Goal: Task Accomplishment & Management: Manage account settings

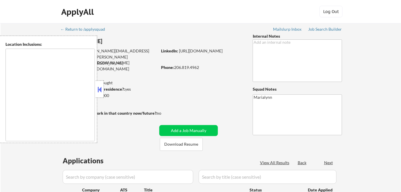
select select ""pending""
type textarea "Seattle, WA Mercer Island, WA Shoreline, WA Lake Forest Park, WA Mountlake Terr…"
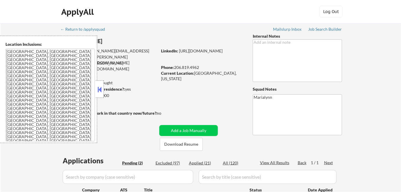
click at [97, 86] on button at bounding box center [100, 89] width 6 height 9
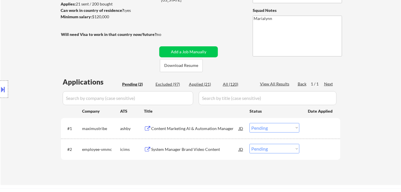
scroll to position [79, 0]
click at [197, 126] on div "Content Marketing AI & Automation Manager" at bounding box center [195, 129] width 88 height 6
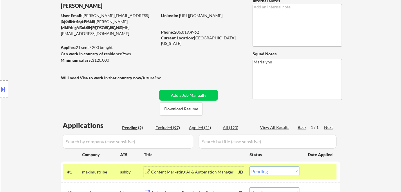
scroll to position [26, 0]
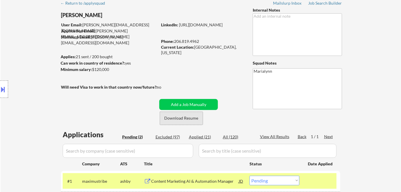
click at [183, 117] on button "Download Resume" at bounding box center [181, 118] width 43 height 13
drag, startPoint x: 193, startPoint y: 47, endPoint x: 227, endPoint y: 48, distance: 33.6
click at [228, 48] on div "Current Location: Seattle, Washington" at bounding box center [202, 49] width 82 height 11
copy div "Seattle, Washingto"
click at [195, 27] on link "https://www.linkedin.com/in/patrickmcnerthney/" at bounding box center [200, 24] width 43 height 5
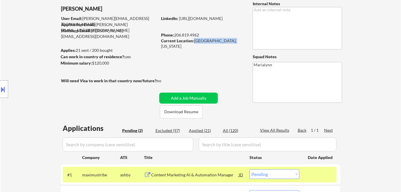
scroll to position [105, 0]
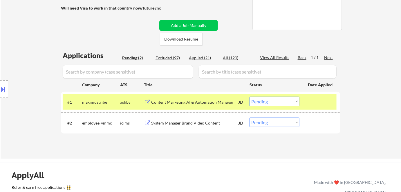
click at [261, 101] on select "Choose an option... Pending Applied Excluded (Questions) Excluded (Expired) Exc…" at bounding box center [274, 102] width 50 height 10
click at [249, 97] on select "Choose an option... Pending Applied Excluded (Questions) Excluded (Expired) Exc…" at bounding box center [274, 102] width 50 height 10
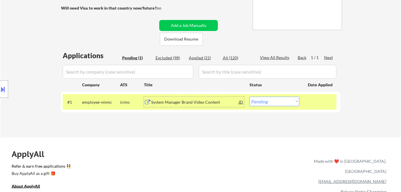
click at [182, 103] on div "System Manager Brand Video Content" at bounding box center [195, 102] width 88 height 6
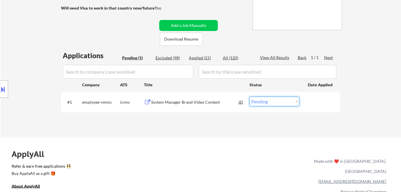
click at [260, 101] on select "Choose an option... Pending Applied Excluded (Questions) Excluded (Expired) Exc…" at bounding box center [274, 102] width 50 height 10
select select ""excluded__bad_match_""
click at [249, 97] on select "Choose an option... Pending Applied Excluded (Questions) Excluded (Expired) Exc…" at bounding box center [274, 102] width 50 height 10
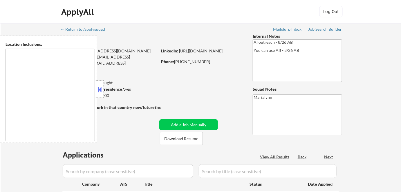
type textarea "[GEOGRAPHIC_DATA], [GEOGRAPHIC_DATA] [GEOGRAPHIC_DATA], [GEOGRAPHIC_DATA] [GEOG…"
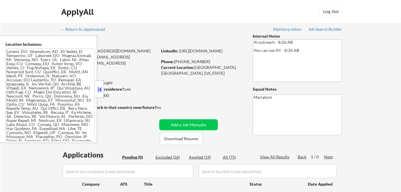
click at [101, 90] on button at bounding box center [100, 89] width 6 height 9
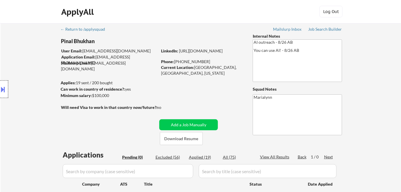
click at [7, 90] on div at bounding box center [4, 89] width 8 height 17
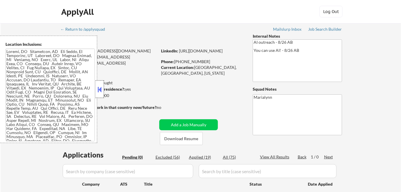
drag, startPoint x: 103, startPoint y: 88, endPoint x: 114, endPoint y: 99, distance: 15.8
click at [103, 89] on div at bounding box center [100, 89] width 8 height 17
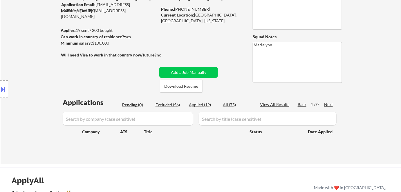
scroll to position [26, 0]
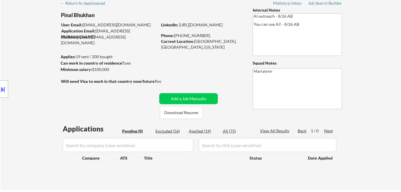
click at [3, 88] on button at bounding box center [3, 90] width 6 height 10
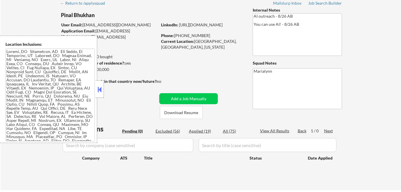
click at [70, 88] on textarea at bounding box center [50, 95] width 89 height 93
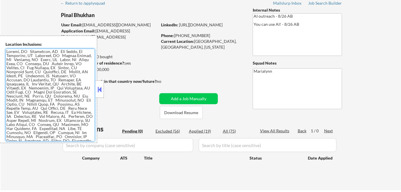
click at [112, 100] on div "← Return to /applysquad Mailslurp Inbox Job Search Builder Pinal Bhukhan User E…" at bounding box center [200, 91] width 289 height 189
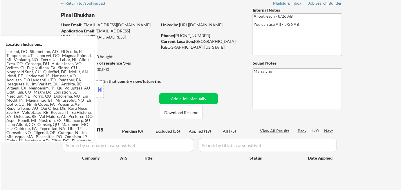
drag, startPoint x: 102, startPoint y: 87, endPoint x: 120, endPoint y: 104, distance: 25.0
click at [102, 87] on button at bounding box center [100, 89] width 6 height 9
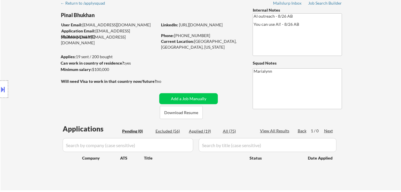
click at [217, 148] on input "input" at bounding box center [268, 145] width 138 height 14
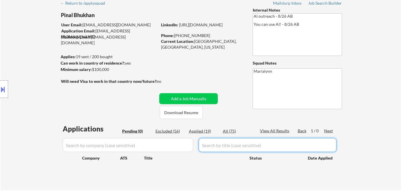
paste input "Marketing Manager"
type input "Marketing Manager"
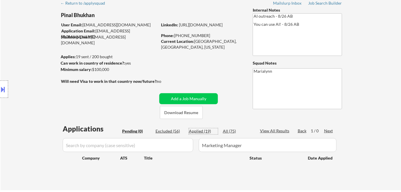
click at [207, 131] on div "Applied (19)" at bounding box center [203, 131] width 29 height 6
select select ""applied""
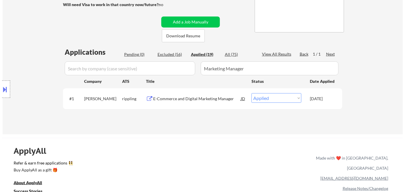
scroll to position [105, 0]
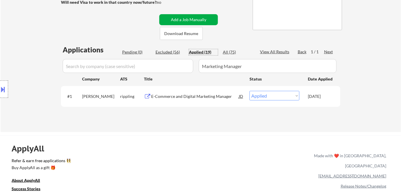
click at [203, 20] on button "Add a Job Manually" at bounding box center [188, 19] width 59 height 11
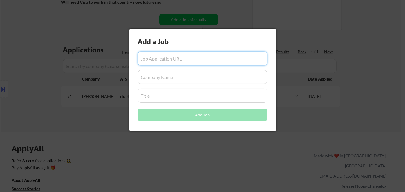
click at [212, 97] on input "input" at bounding box center [202, 96] width 129 height 14
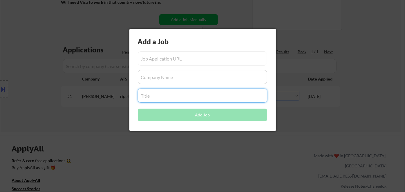
paste input "Marketing Manager"
type input "Marketing Manager"
drag, startPoint x: 204, startPoint y: 152, endPoint x: 203, endPoint y: 109, distance: 42.9
click at [205, 151] on div at bounding box center [202, 96] width 405 height 192
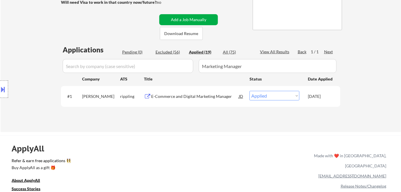
click at [178, 20] on button "Add a Job Manually" at bounding box center [188, 19] width 59 height 11
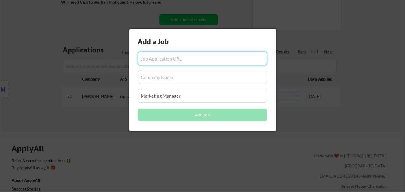
click at [157, 78] on input "input" at bounding box center [202, 77] width 129 height 14
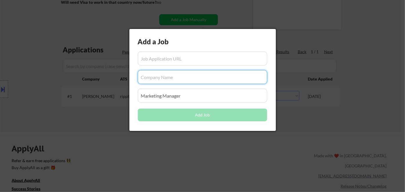
paste input "BNBuilders"
type input "BNBuilders"
click at [102, 110] on div at bounding box center [202, 96] width 405 height 192
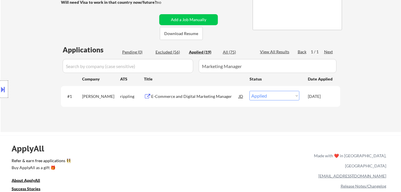
click at [117, 66] on input "input" at bounding box center [128, 66] width 130 height 14
click at [182, 17] on button "Add a Job Manually" at bounding box center [188, 19] width 59 height 11
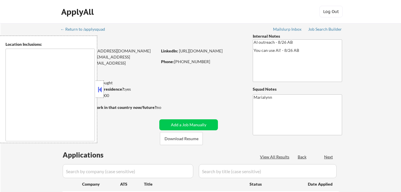
scroll to position [128, 0]
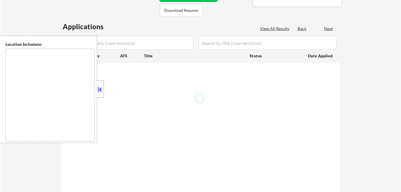
type textarea "[GEOGRAPHIC_DATA], [GEOGRAPHIC_DATA] [GEOGRAPHIC_DATA], [GEOGRAPHIC_DATA] [GEOG…"
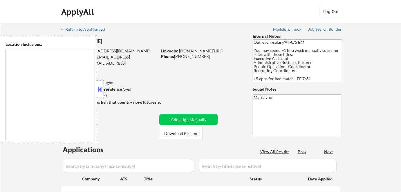
select select ""pending""
type textarea "Charleston, SC Mount Pleasant, SC North Charleston, SC James Island, SC Johns I…"
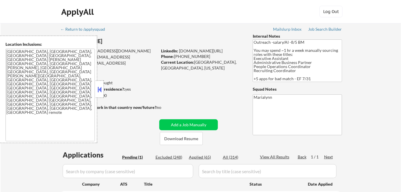
click at [197, 91] on div "← Return to /applysquad Mailslurp Inbox Job Search Builder Meagan_Olivia Jade U…" at bounding box center [200, 129] width 289 height 213
click at [97, 91] on button at bounding box center [100, 89] width 6 height 9
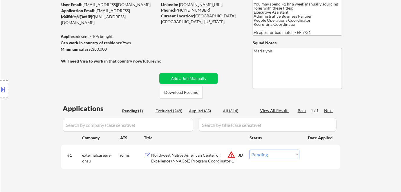
scroll to position [52, 0]
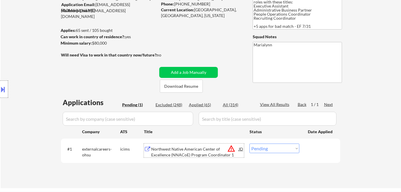
click at [191, 156] on div "Northwest Native American Center of Excellence (NNACoE) Program Coordinator 1" at bounding box center [195, 151] width 88 height 11
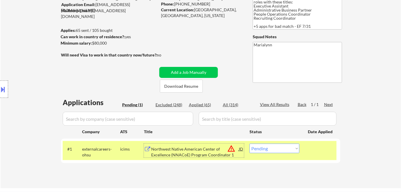
click at [265, 149] on select "Choose an option... Pending Applied Excluded (Questions) Excluded (Expired) Exc…" at bounding box center [274, 149] width 50 height 10
select select ""excluded__location_""
click at [249, 144] on select "Choose an option... Pending Applied Excluded (Questions) Excluded (Expired) Exc…" at bounding box center [274, 149] width 50 height 10
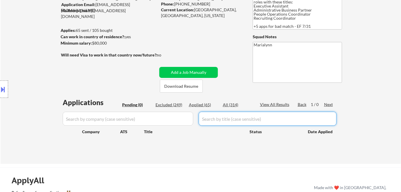
click at [219, 119] on input "input" at bounding box center [268, 119] width 138 height 14
paste input "Recruiting Coordinator"
type input "Recruiting Coordinator"
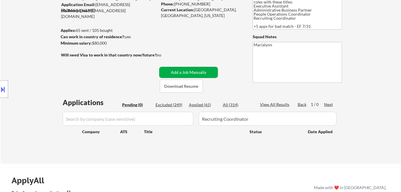
click at [197, 68] on button "Add a Job Manually" at bounding box center [188, 72] width 59 height 11
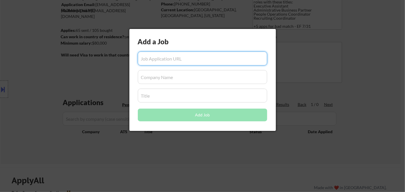
click at [174, 96] on input "input" at bounding box center [202, 96] width 129 height 14
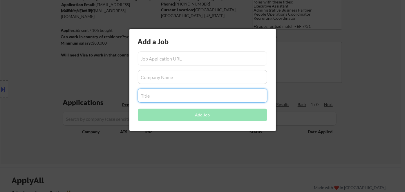
paste input "Recruiting Coordinator"
type input "Recruiting Coordinator"
drag, startPoint x: 178, startPoint y: 154, endPoint x: 182, endPoint y: 152, distance: 4.4
click at [179, 154] on div at bounding box center [202, 96] width 405 height 192
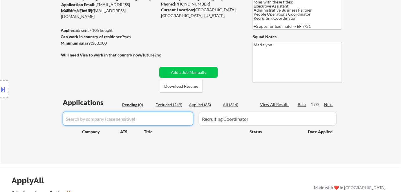
click at [136, 122] on input "input" at bounding box center [128, 119] width 130 height 14
paste input "tetrascience"
type input "tetrascience"
click at [190, 71] on button "Add a Job Manually" at bounding box center [188, 72] width 59 height 11
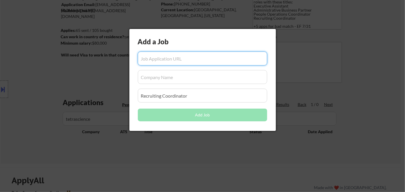
click at [166, 82] on input "input" at bounding box center [202, 77] width 129 height 14
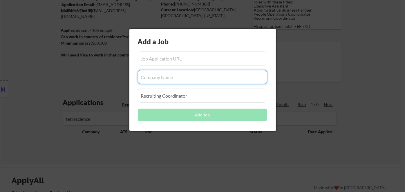
paste input "tetrascience"
type input "tetrascience"
drag, startPoint x: 122, startPoint y: 146, endPoint x: 126, endPoint y: 142, distance: 5.3
click at [122, 145] on div at bounding box center [202, 96] width 405 height 192
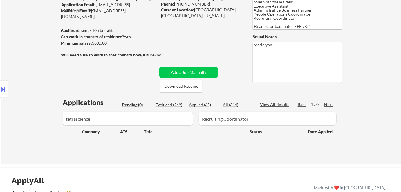
click at [205, 106] on div "Applied (65)" at bounding box center [203, 105] width 29 height 6
click at [235, 104] on div "All (314)" at bounding box center [237, 105] width 29 height 6
select select ""excluded""
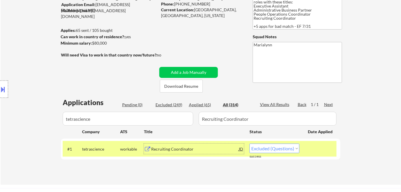
click at [199, 148] on div "Recruiting Coordinator" at bounding box center [195, 149] width 88 height 6
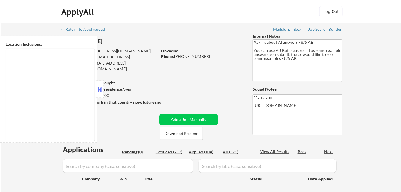
type textarea "[GEOGRAPHIC_DATA], [GEOGRAPHIC_DATA] [GEOGRAPHIC_DATA], [GEOGRAPHIC_DATA], [GEO…"
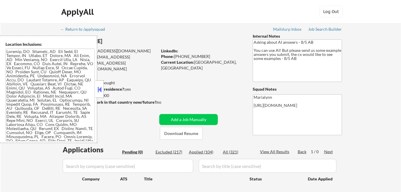
click at [100, 87] on button at bounding box center [100, 89] width 6 height 9
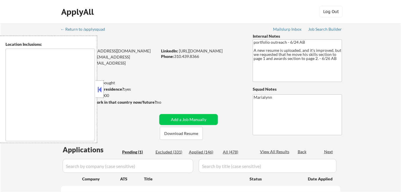
click at [99, 88] on button at bounding box center [100, 89] width 6 height 9
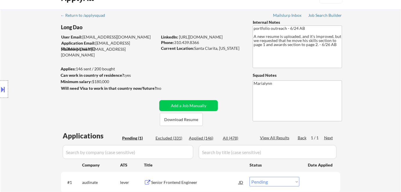
scroll to position [26, 0]
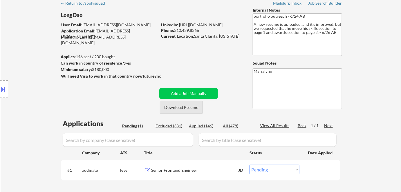
click at [180, 107] on button "Download Resume" at bounding box center [181, 107] width 43 height 13
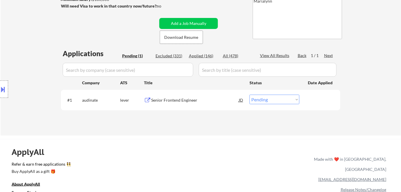
scroll to position [105, 0]
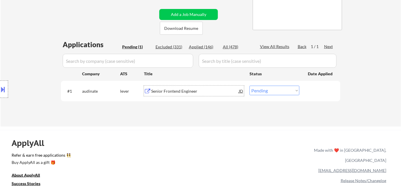
click at [170, 91] on div "Senior Frontend Engineer" at bounding box center [195, 91] width 88 height 6
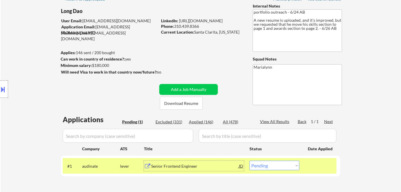
scroll to position [132, 0]
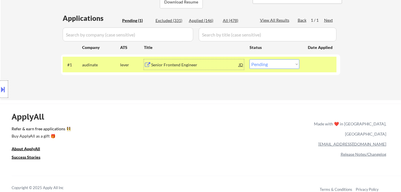
click at [261, 60] on select "Choose an option... Pending Applied Excluded (Questions) Excluded (Expired) Exc…" at bounding box center [274, 64] width 50 height 10
select select ""applied""
click at [249, 59] on select "Choose an option... Pending Applied Excluded (Questions) Excluded (Expired) Exc…" at bounding box center [274, 64] width 50 height 10
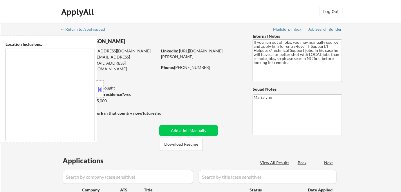
type textarea "[GEOGRAPHIC_DATA], [GEOGRAPHIC_DATA] [GEOGRAPHIC_DATA], [GEOGRAPHIC_DATA] [GEOG…"
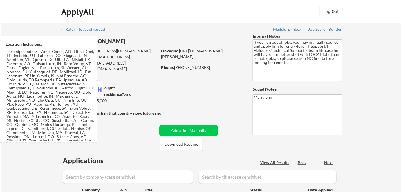
select select ""pending""
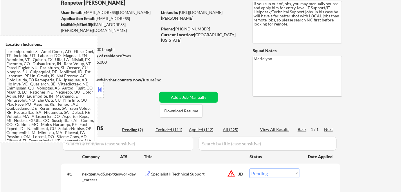
scroll to position [79, 0]
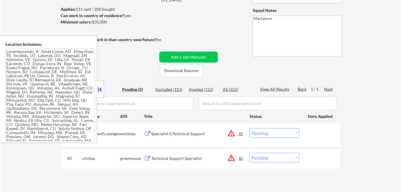
click at [99, 88] on button at bounding box center [100, 89] width 6 height 9
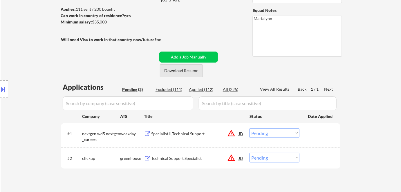
click at [177, 72] on button "Download Resume" at bounding box center [181, 70] width 43 height 13
click at [177, 131] on div "Specialist II,Technical Support" at bounding box center [195, 134] width 88 height 6
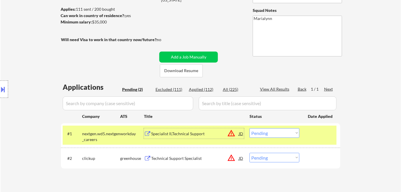
click at [211, 130] on div "Specialist II,Technical Support" at bounding box center [195, 133] width 88 height 10
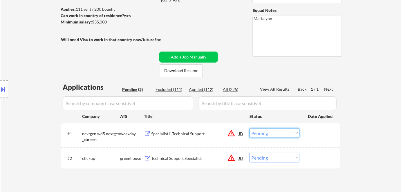
drag, startPoint x: 264, startPoint y: 133, endPoint x: 272, endPoint y: 145, distance: 14.3
click at [265, 134] on select "Choose an option... Pending Applied Excluded (Questions) Excluded (Expired) Exc…" at bounding box center [274, 133] width 50 height 10
click at [249, 128] on select "Choose an option... Pending Applied Excluded (Questions) Excluded (Expired) Exc…" at bounding box center [274, 133] width 50 height 10
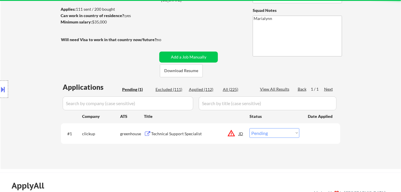
click at [183, 134] on div "Technical Support Specialist" at bounding box center [195, 134] width 88 height 6
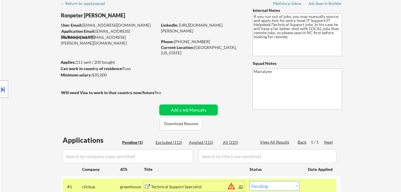
scroll to position [0, 0]
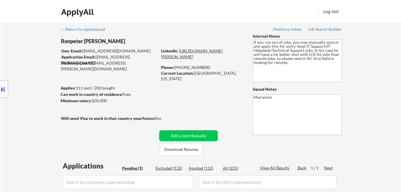
click at [206, 57] on link "https://www.linkedin.com/in/ronpeter-pintac-divinagracia-8a93ab213/" at bounding box center [191, 53] width 61 height 11
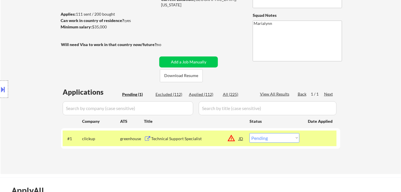
scroll to position [132, 0]
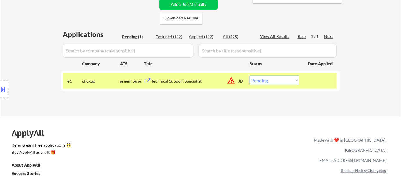
click at [265, 79] on select "Choose an option... Pending Applied Excluded (Questions) Excluded (Expired) Exc…" at bounding box center [274, 81] width 50 height 10
select select ""applied""
click at [249, 76] on select "Choose an option... Pending Applied Excluded (Questions) Excluded (Expired) Exc…" at bounding box center [274, 81] width 50 height 10
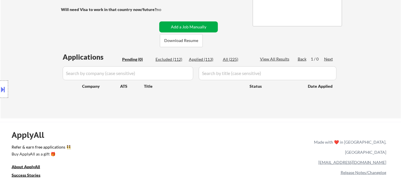
scroll to position [26, 0]
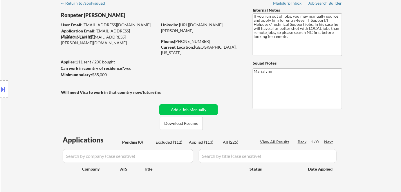
click at [210, 140] on div "Applied (113)" at bounding box center [203, 142] width 29 height 6
click at [206, 142] on div "Applied (113)" at bounding box center [203, 142] width 29 height 6
select select ""applied""
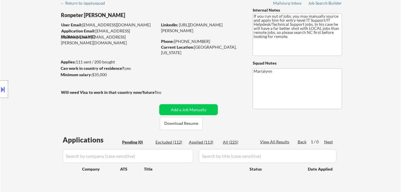
select select ""applied""
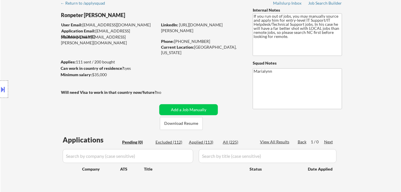
select select ""applied""
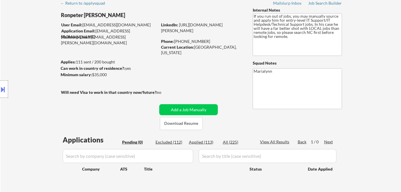
select select ""applied""
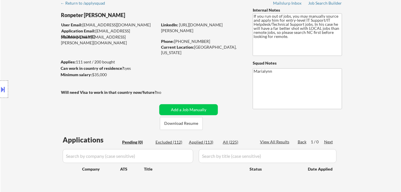
select select ""applied""
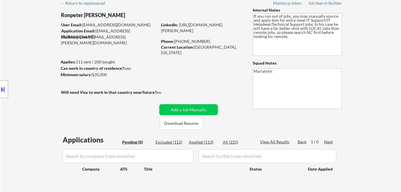
select select ""applied""
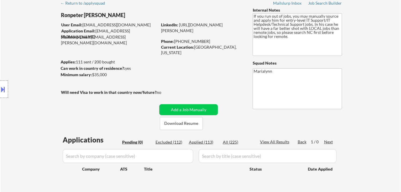
select select ""applied""
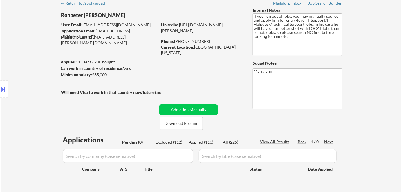
select select ""applied""
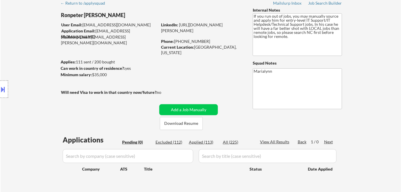
select select ""applied""
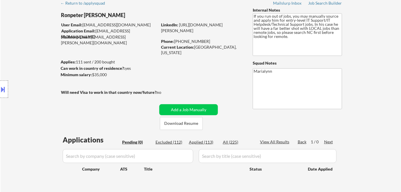
select select ""applied""
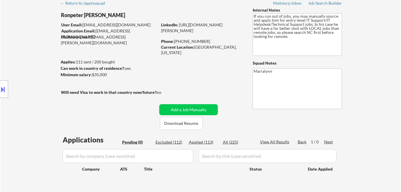
select select ""applied""
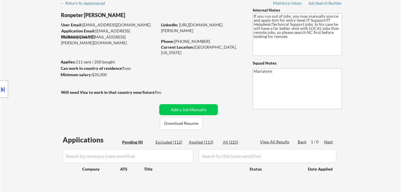
select select ""applied""
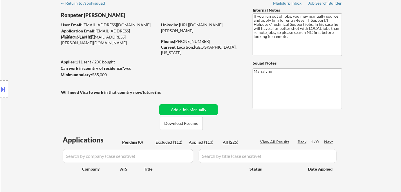
select select ""applied""
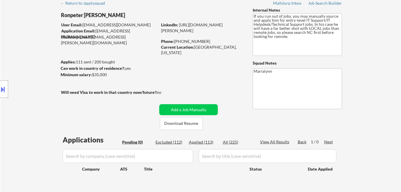
select select ""applied""
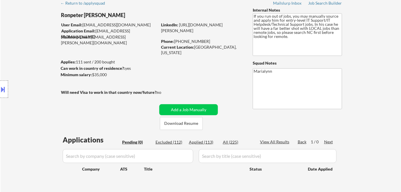
select select ""applied""
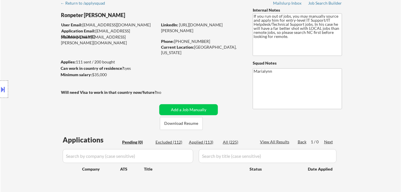
select select ""applied""
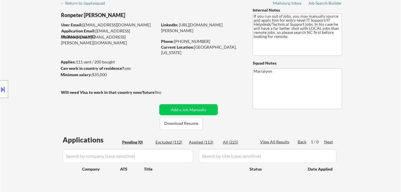
select select ""applied""
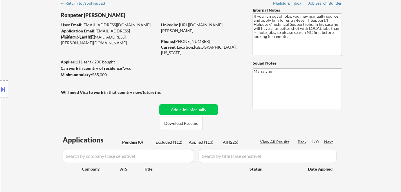
select select ""applied""
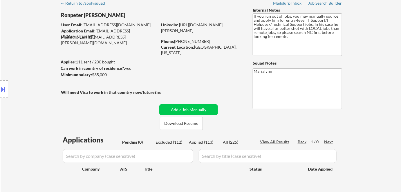
select select ""applied""
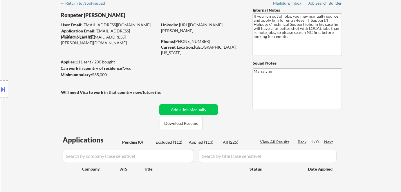
select select ""applied""
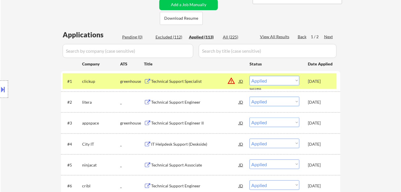
scroll to position [132, 0]
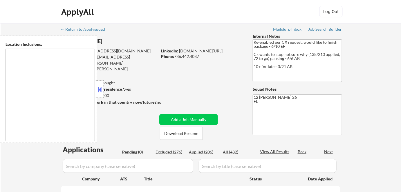
click at [102, 89] on button at bounding box center [100, 89] width 6 height 9
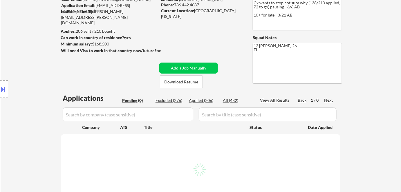
scroll to position [105, 0]
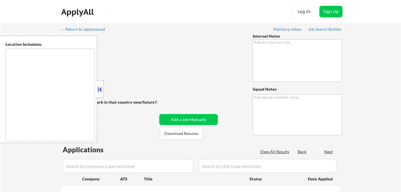
type textarea "outreach 3/17 AB"
type textarea "12 Marialynn"
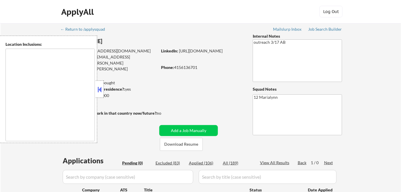
type textarea "[GEOGRAPHIC_DATA], [GEOGRAPHIC_DATA] [GEOGRAPHIC_DATA], [GEOGRAPHIC_DATA] [GEOG…"
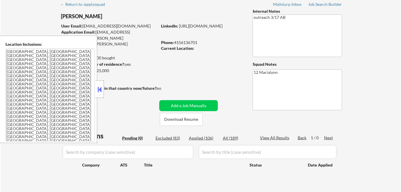
scroll to position [26, 0]
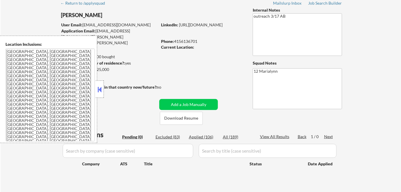
click at [101, 91] on button at bounding box center [100, 89] width 6 height 9
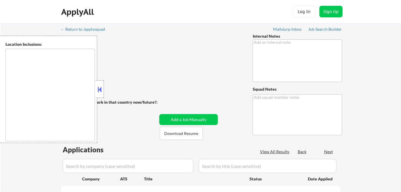
type textarea "Bought another 200! So now 555"
type textarea "12 Maria Mailslurp ✔️ 134"
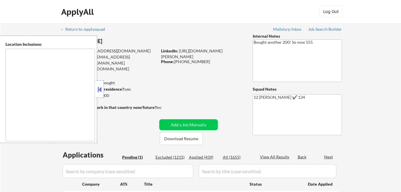
click at [101, 89] on button at bounding box center [100, 89] width 6 height 9
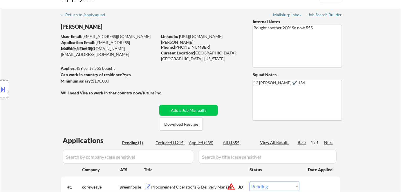
scroll to position [26, 0]
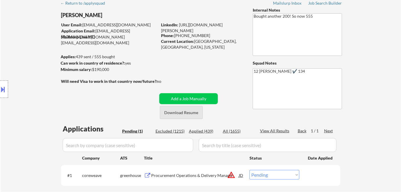
click at [185, 114] on button "Download Resume" at bounding box center [181, 112] width 43 height 13
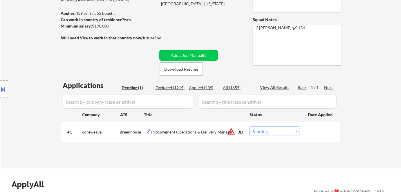
scroll to position [105, 0]
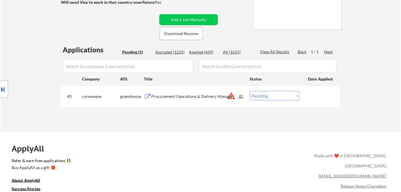
click at [201, 97] on div "Procurement Operations & Delivery Manager" at bounding box center [195, 97] width 88 height 6
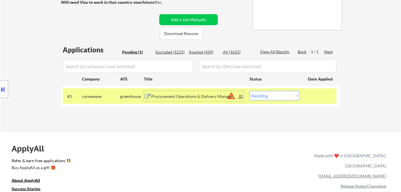
click at [270, 95] on select "Choose an option... Pending Applied Excluded (Questions) Excluded (Expired) Exc…" at bounding box center [274, 96] width 50 height 10
select select ""excluded__bad_match_""
click at [249, 91] on select "Choose an option... Pending Applied Excluded (Questions) Excluded (Expired) Exc…" at bounding box center [274, 96] width 50 height 10
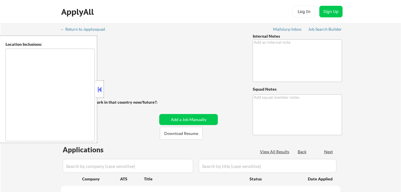
type textarea "reached out about resume - EF 2/24"
type textarea "[PERSON_NAME] ✔️"
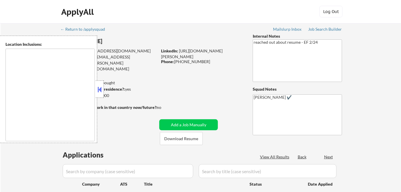
type textarea "[GEOGRAPHIC_DATA], [GEOGRAPHIC_DATA] [GEOGRAPHIC_DATA][PERSON_NAME], [GEOGRAPHI…"
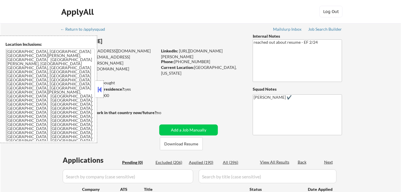
click at [102, 86] on button at bounding box center [100, 89] width 6 height 9
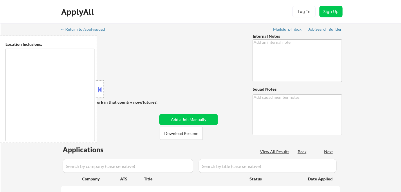
type textarea "- Use Key West, Florida as current location - She is a US citizen - DOES have a…"
type textarea "Marialynn Mailslurp ✔️ [Secret Security Clearance] Key West, Florida 33040 from…"
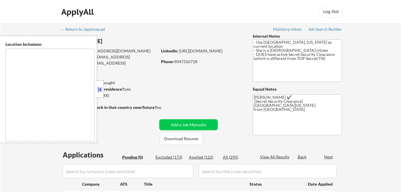
click at [101, 91] on button at bounding box center [100, 89] width 6 height 9
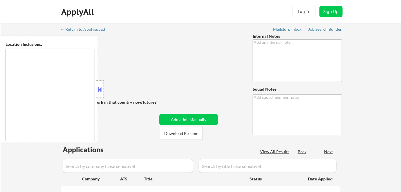
type textarea "This subscriber came in through our partnership with Career Elevator. We are on…"
type textarea "[PERSON_NAME] ✔️ Dunwoody, [GEOGRAPHIC_DATA] from [GEOGRAPHIC_DATA]"
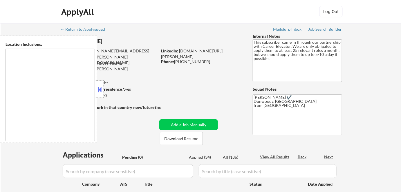
click at [97, 87] on button at bounding box center [100, 89] width 6 height 9
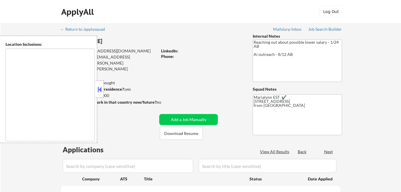
click at [102, 90] on button at bounding box center [100, 89] width 6 height 9
click at [99, 88] on button at bounding box center [100, 89] width 6 height 9
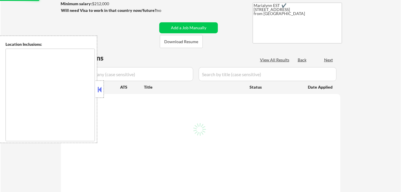
scroll to position [132, 0]
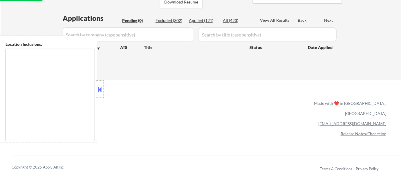
click at [101, 89] on button at bounding box center [100, 89] width 6 height 9
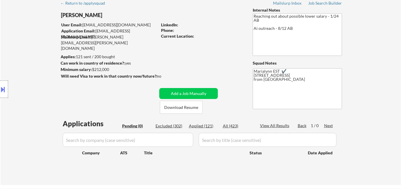
scroll to position [0, 0]
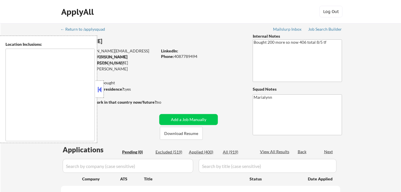
click at [99, 90] on button at bounding box center [100, 89] width 6 height 9
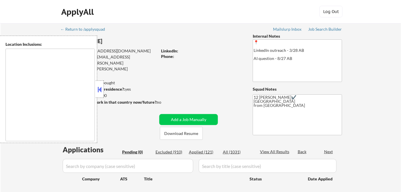
click at [98, 90] on button at bounding box center [100, 89] width 6 height 9
